Goal: Book appointment/travel/reservation

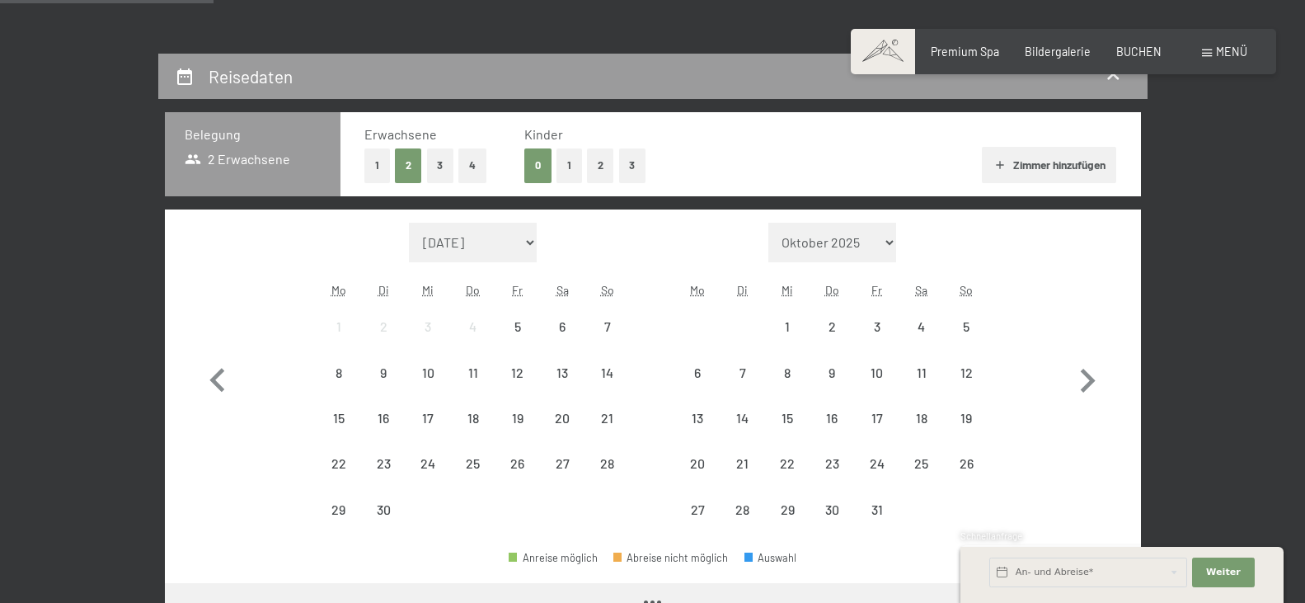
scroll to position [330, 0]
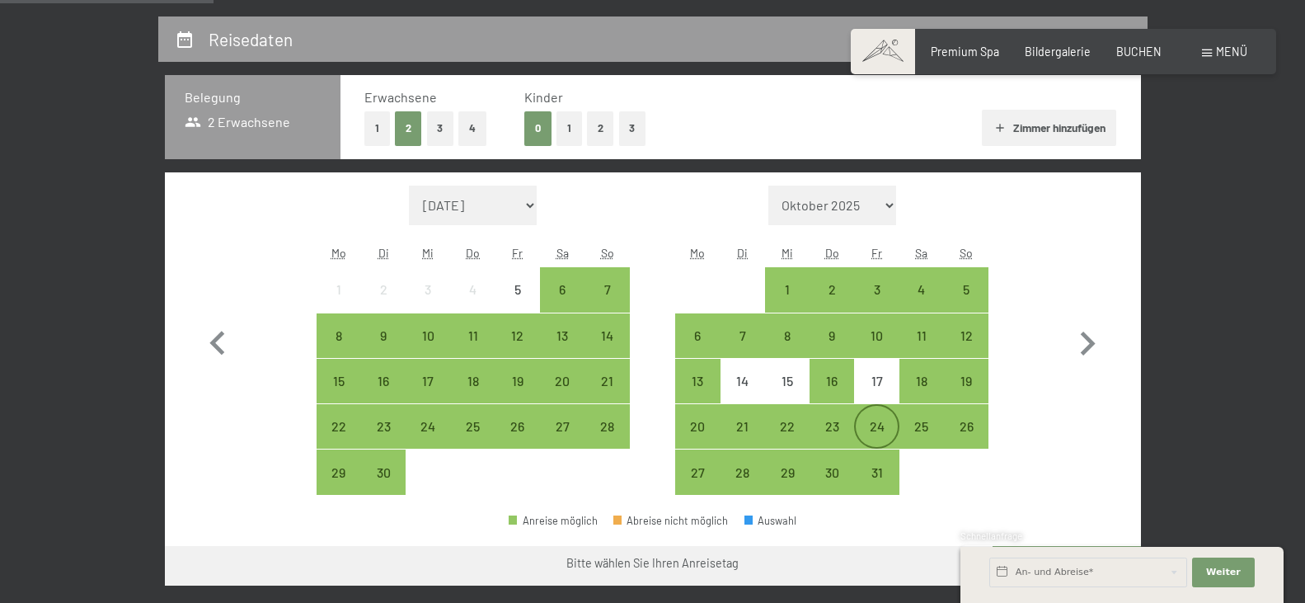
click at [881, 423] on div "24" at bounding box center [876, 440] width 41 height 41
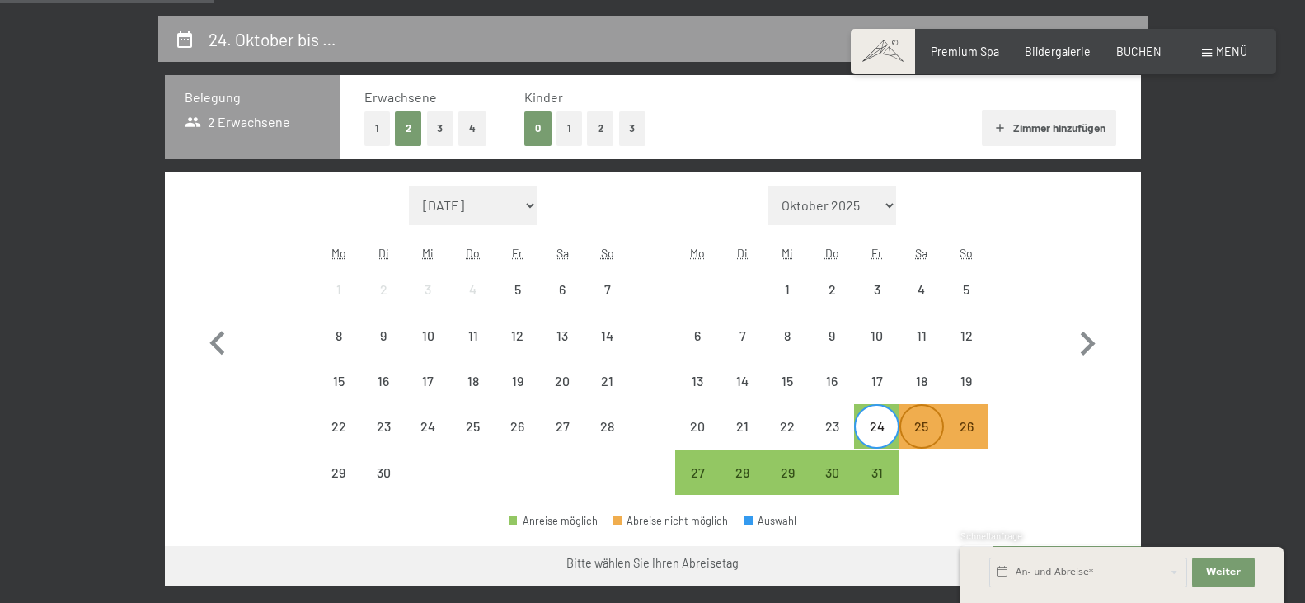
click at [920, 437] on div "25" at bounding box center [921, 440] width 41 height 41
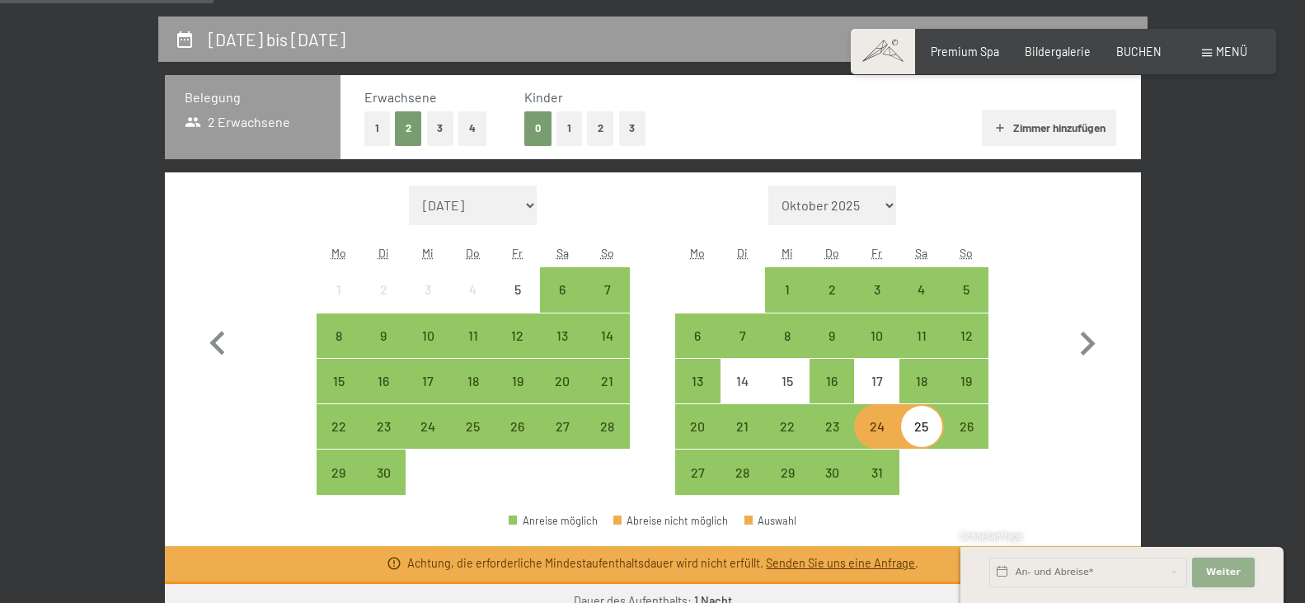
click at [1218, 576] on span "Weiter" at bounding box center [1223, 572] width 35 height 13
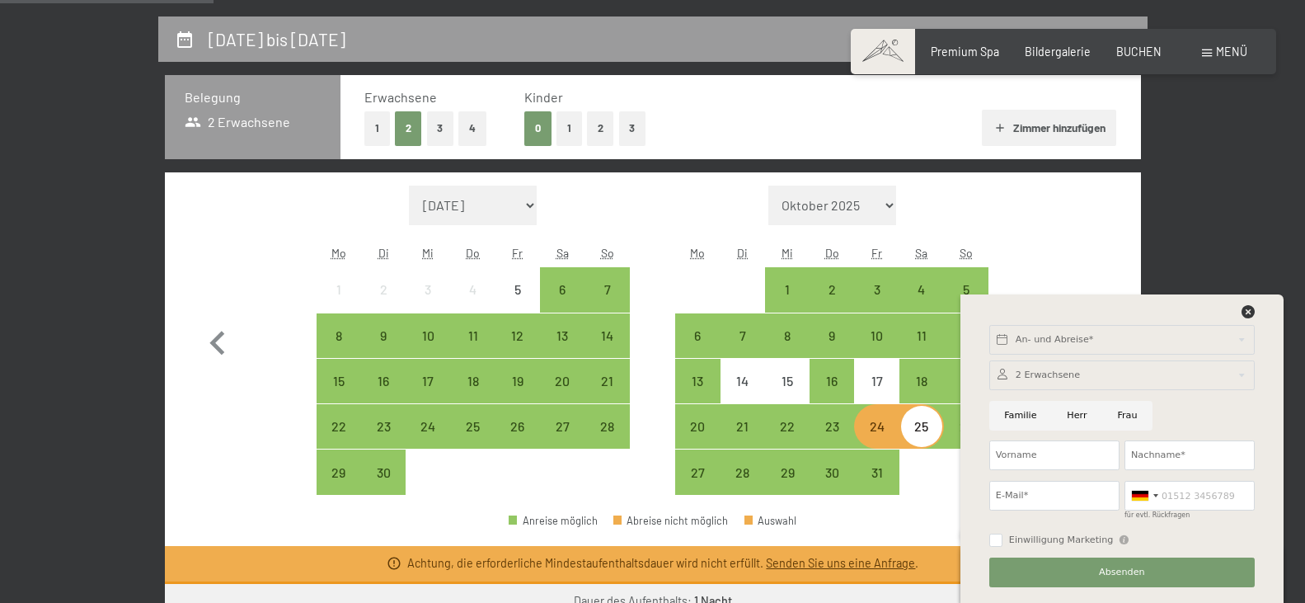
click at [1249, 303] on div "An- und Abreise* Weiter Adressfelder ausblenden 2 Erwachsene 2 Erwachsene Älter…" at bounding box center [1122, 448] width 287 height 308
click at [1245, 315] on icon at bounding box center [1248, 311] width 13 height 13
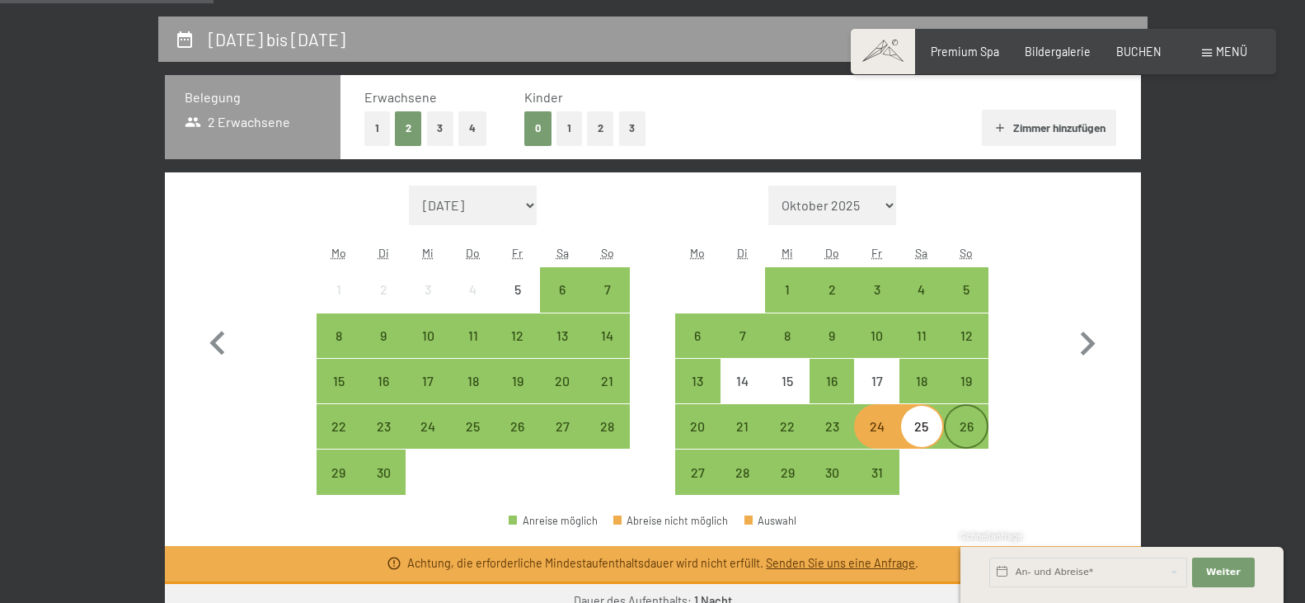
click at [976, 419] on div "26" at bounding box center [966, 426] width 41 height 41
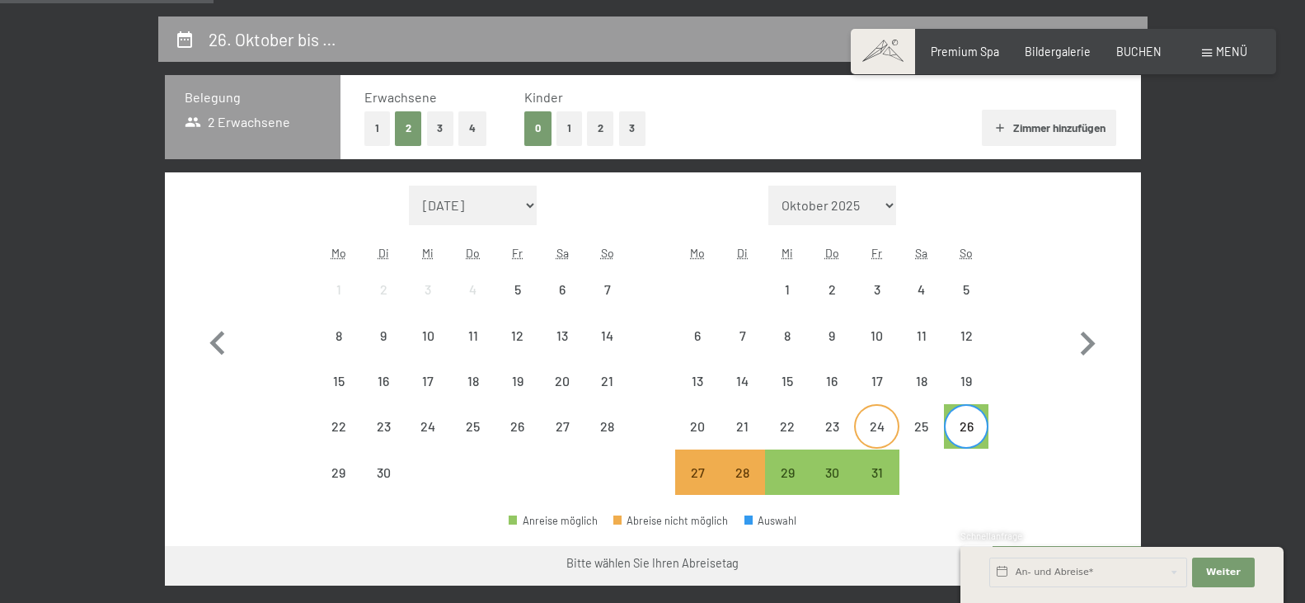
click at [883, 426] on div "24" at bounding box center [876, 440] width 41 height 41
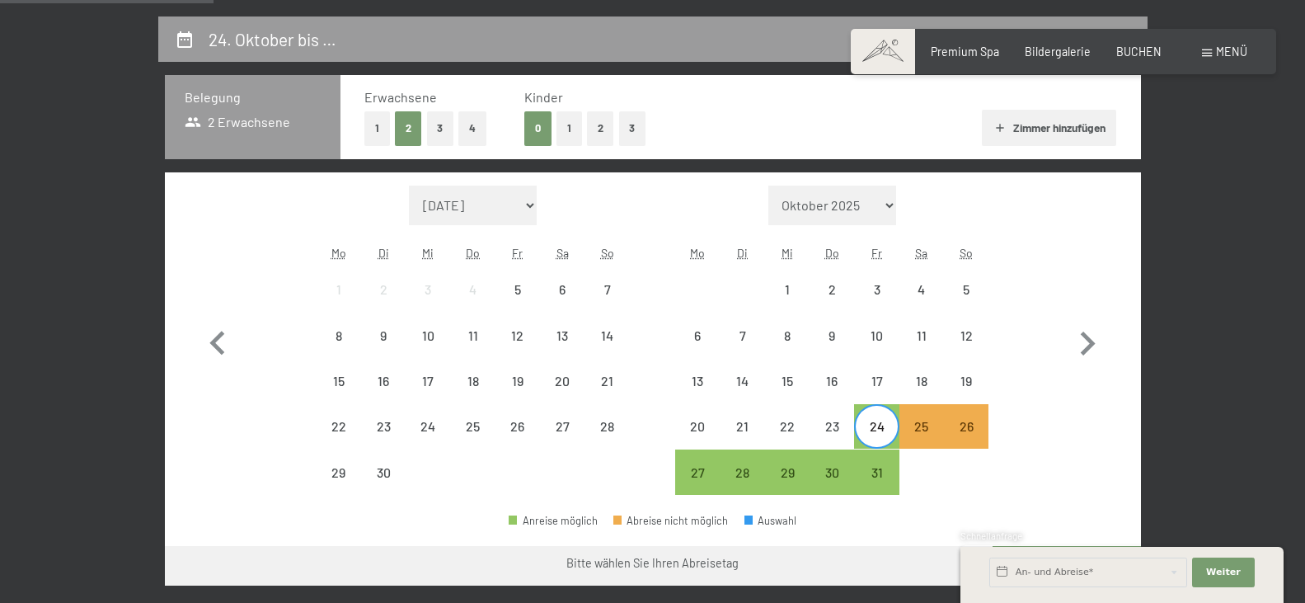
click at [882, 432] on div "24" at bounding box center [876, 440] width 41 height 41
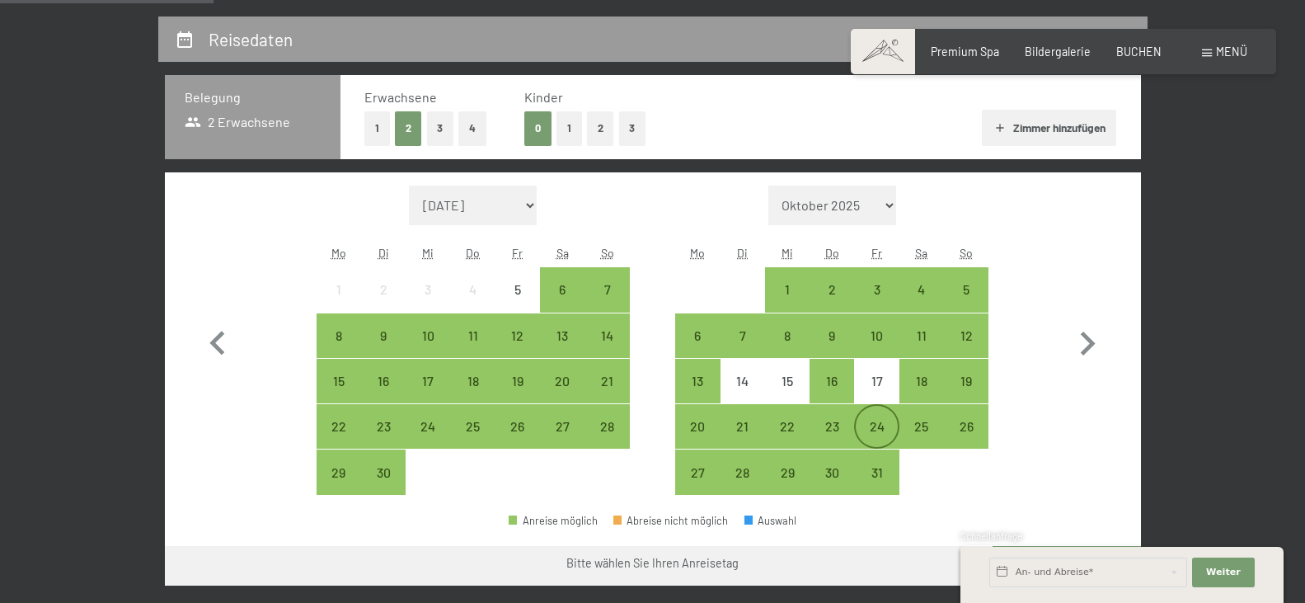
click at [873, 426] on div "24" at bounding box center [876, 440] width 41 height 41
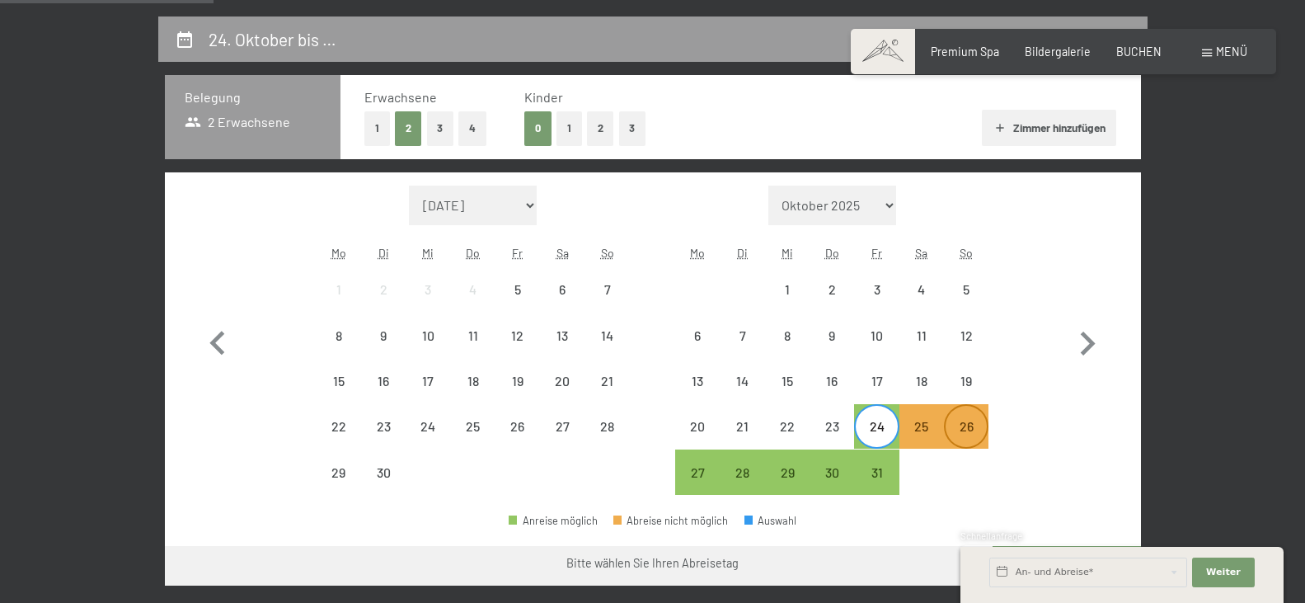
click at [967, 424] on div "26" at bounding box center [966, 440] width 41 height 41
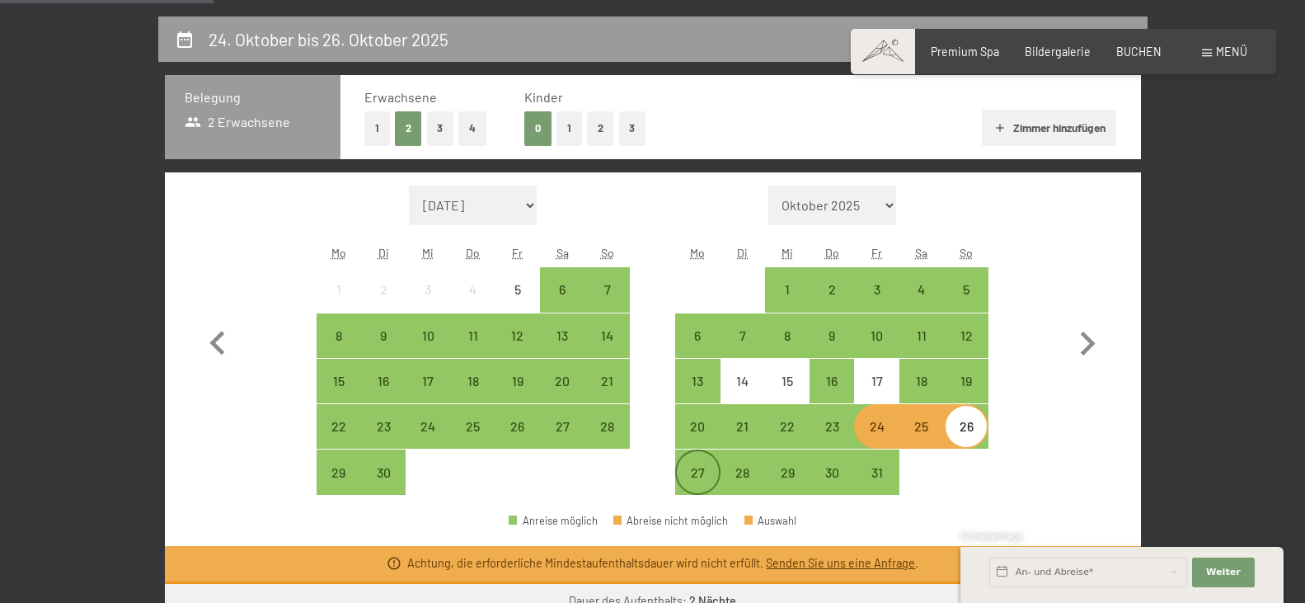
click at [708, 466] on div "27" at bounding box center [697, 486] width 41 height 41
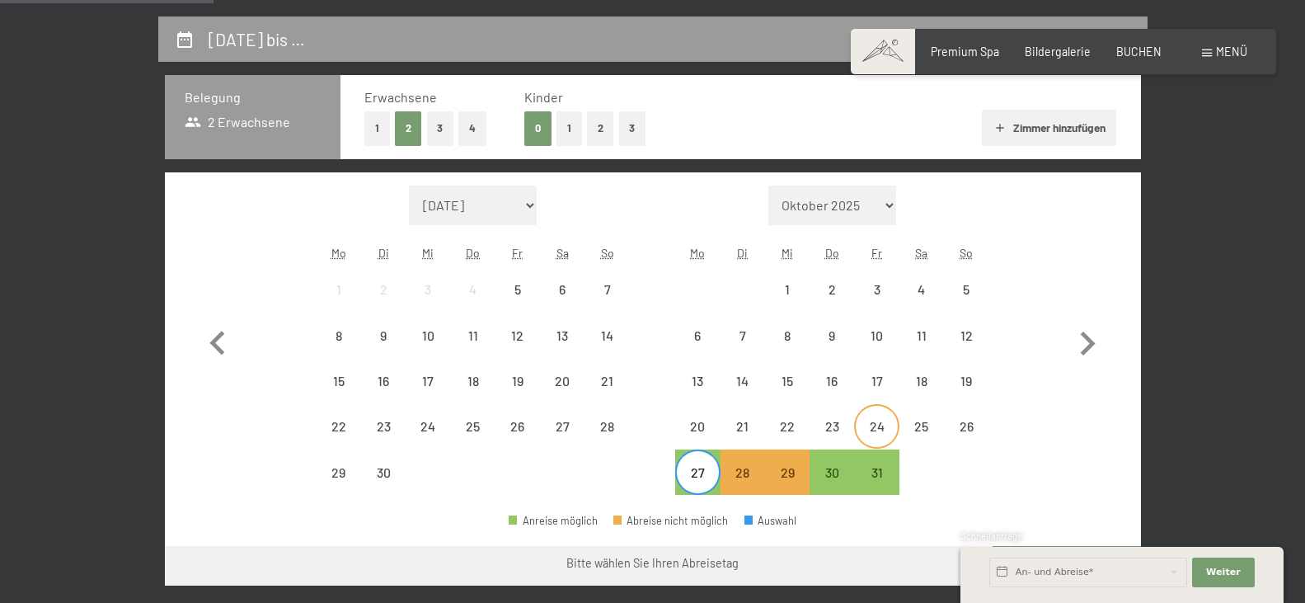
click at [901, 423] on div "25" at bounding box center [921, 440] width 41 height 41
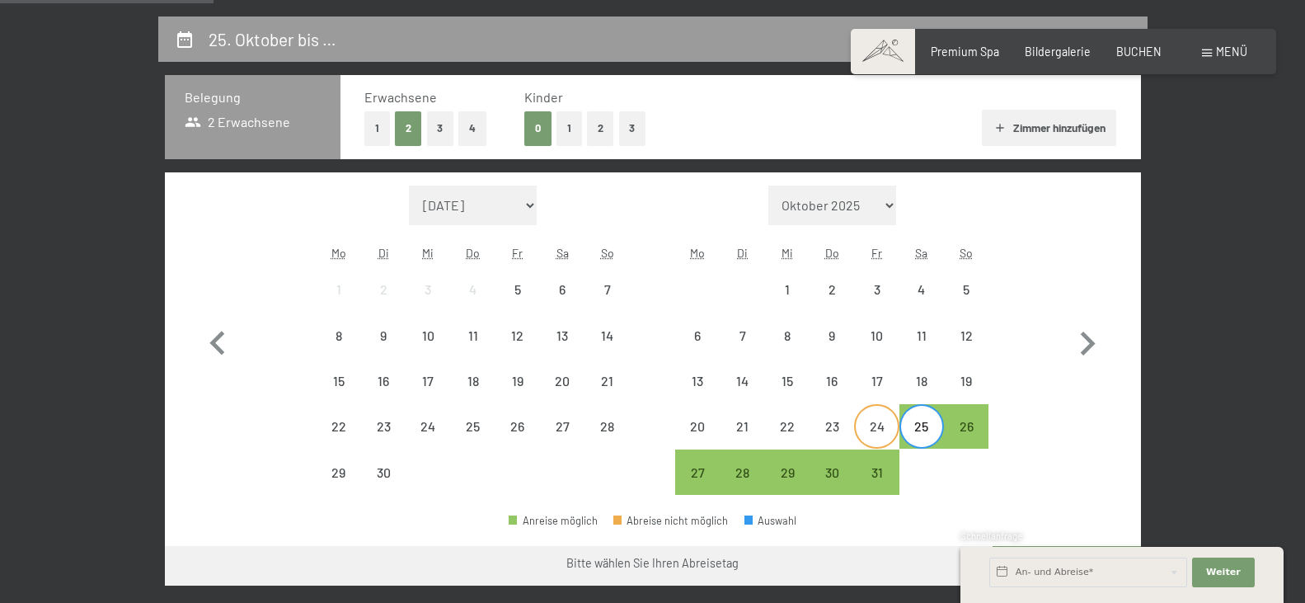
click at [885, 426] on div "24" at bounding box center [876, 440] width 41 height 41
click at [698, 477] on div "27" at bounding box center [697, 486] width 41 height 41
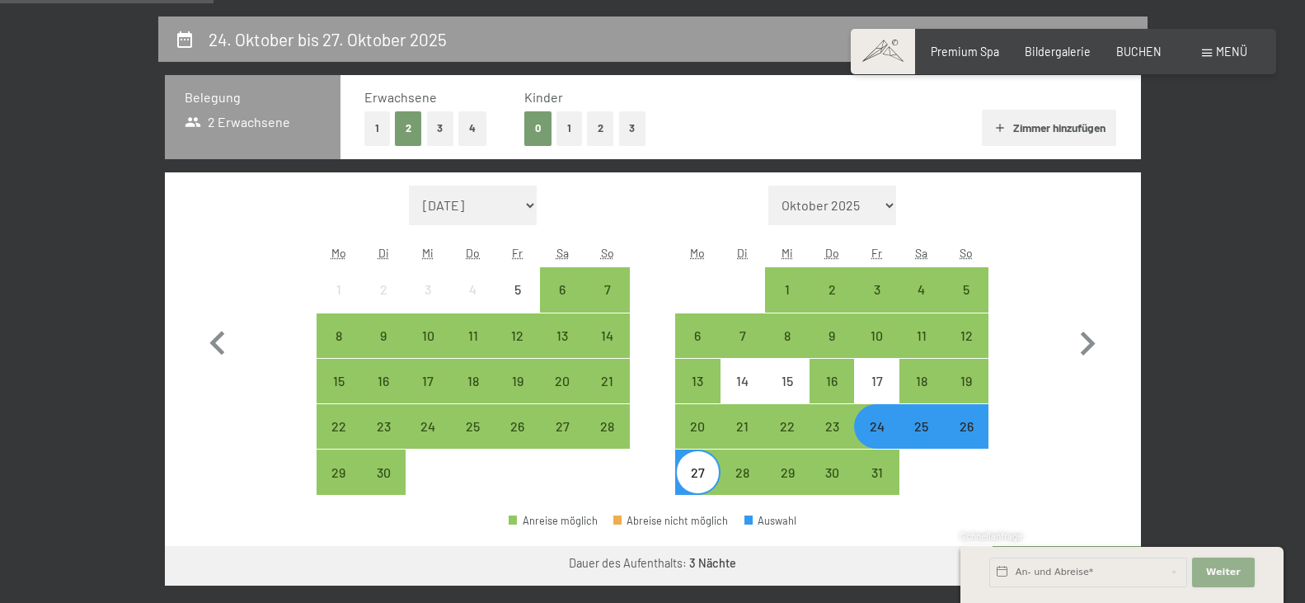
click at [1229, 582] on button "Weiter Adressfelder ausblenden" at bounding box center [1223, 572] width 63 height 30
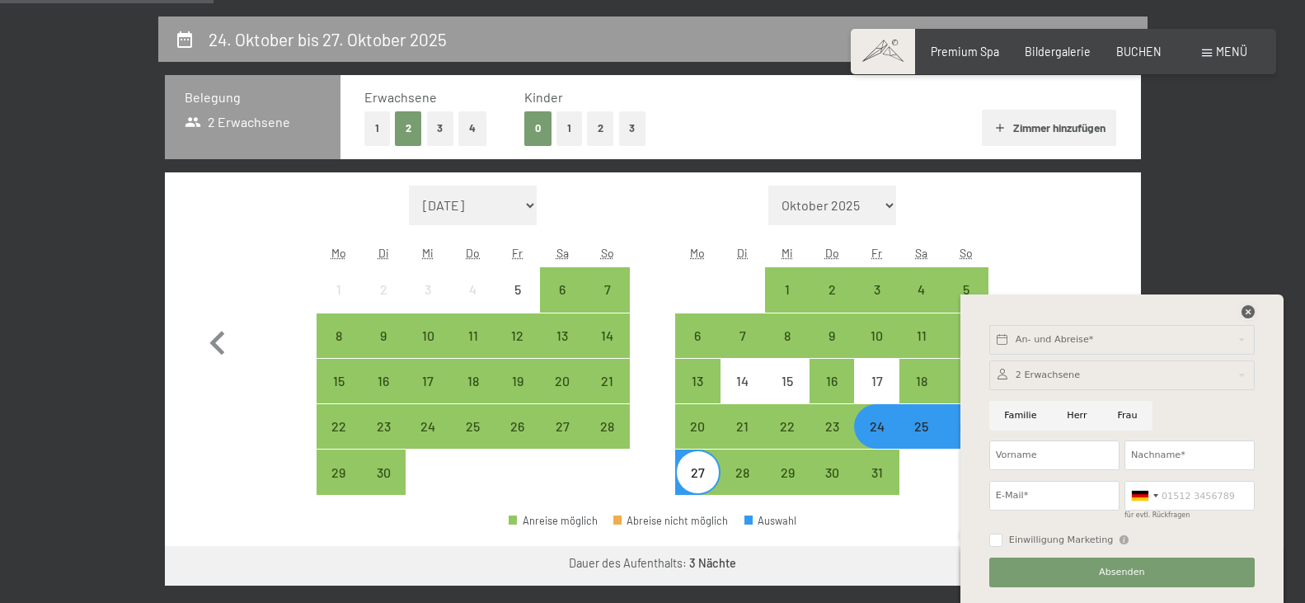
click at [1244, 307] on icon at bounding box center [1248, 311] width 13 height 13
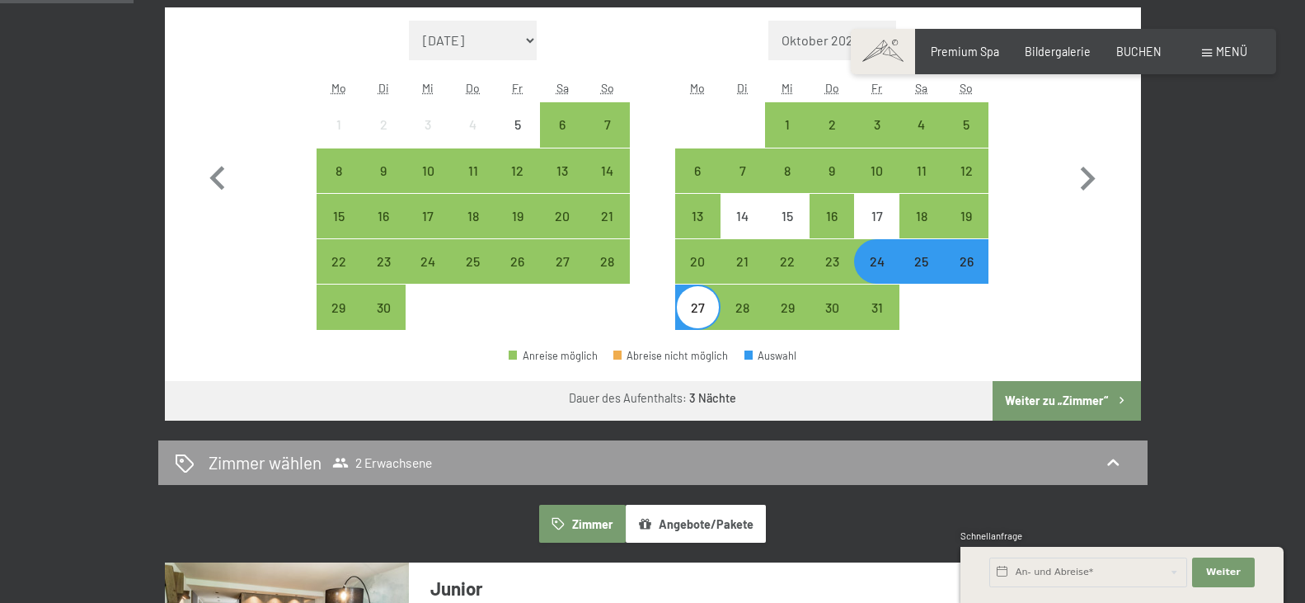
click at [1070, 401] on button "Weiter zu „Zimmer“" at bounding box center [1067, 401] width 148 height 40
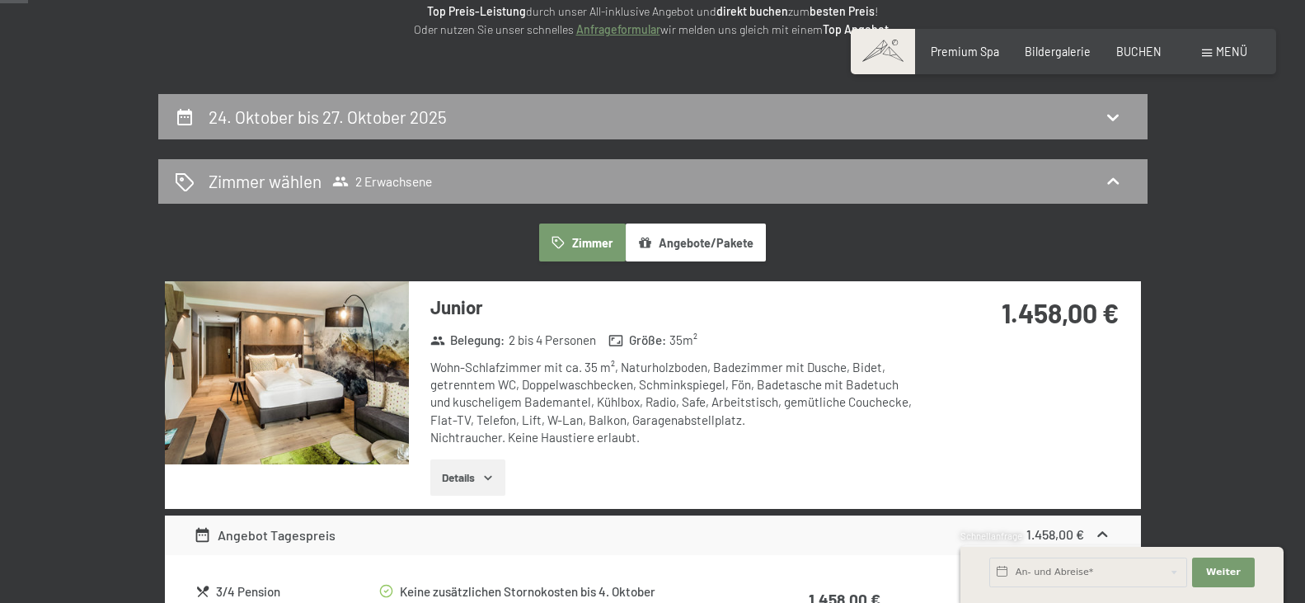
scroll to position [16, 0]
